Goal: Transaction & Acquisition: Download file/media

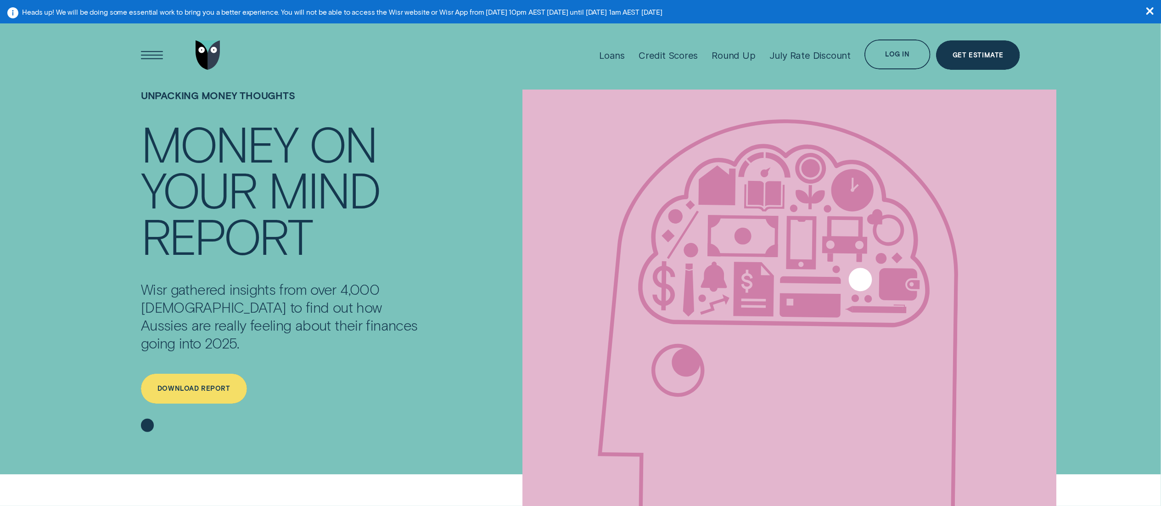
click at [203, 375] on div "Download report" at bounding box center [194, 389] width 106 height 30
click at [195, 386] on div "Download report" at bounding box center [194, 389] width 73 height 6
